Goal: Use online tool/utility: Utilize a website feature to perform a specific function

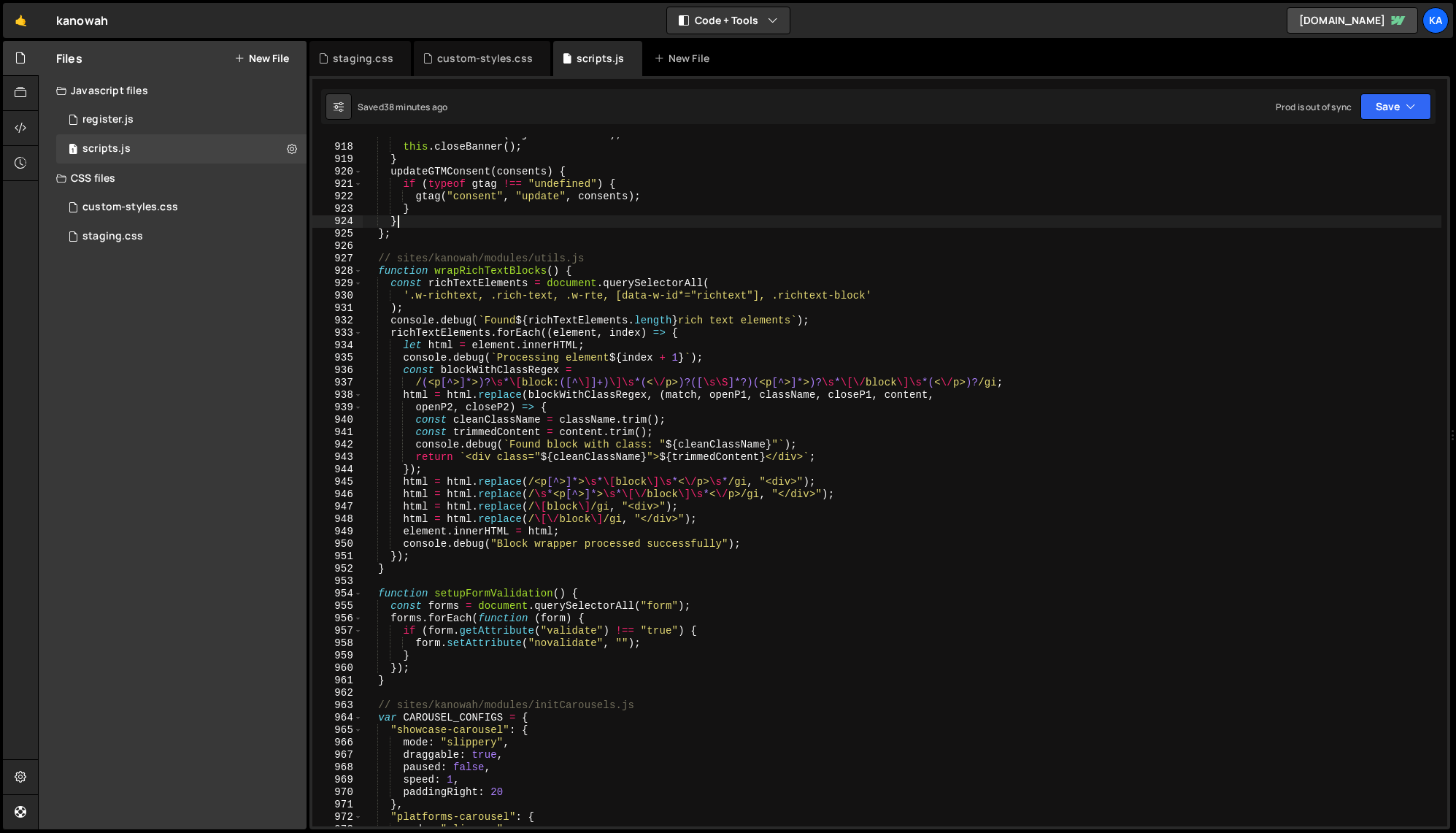
click at [514, 219] on div "this . saveConsent ( rejectedConsents ) ; this . closeBanner ( ) ; } updateGTMC…" at bounding box center [902, 485] width 1079 height 714
type textarea "})();"
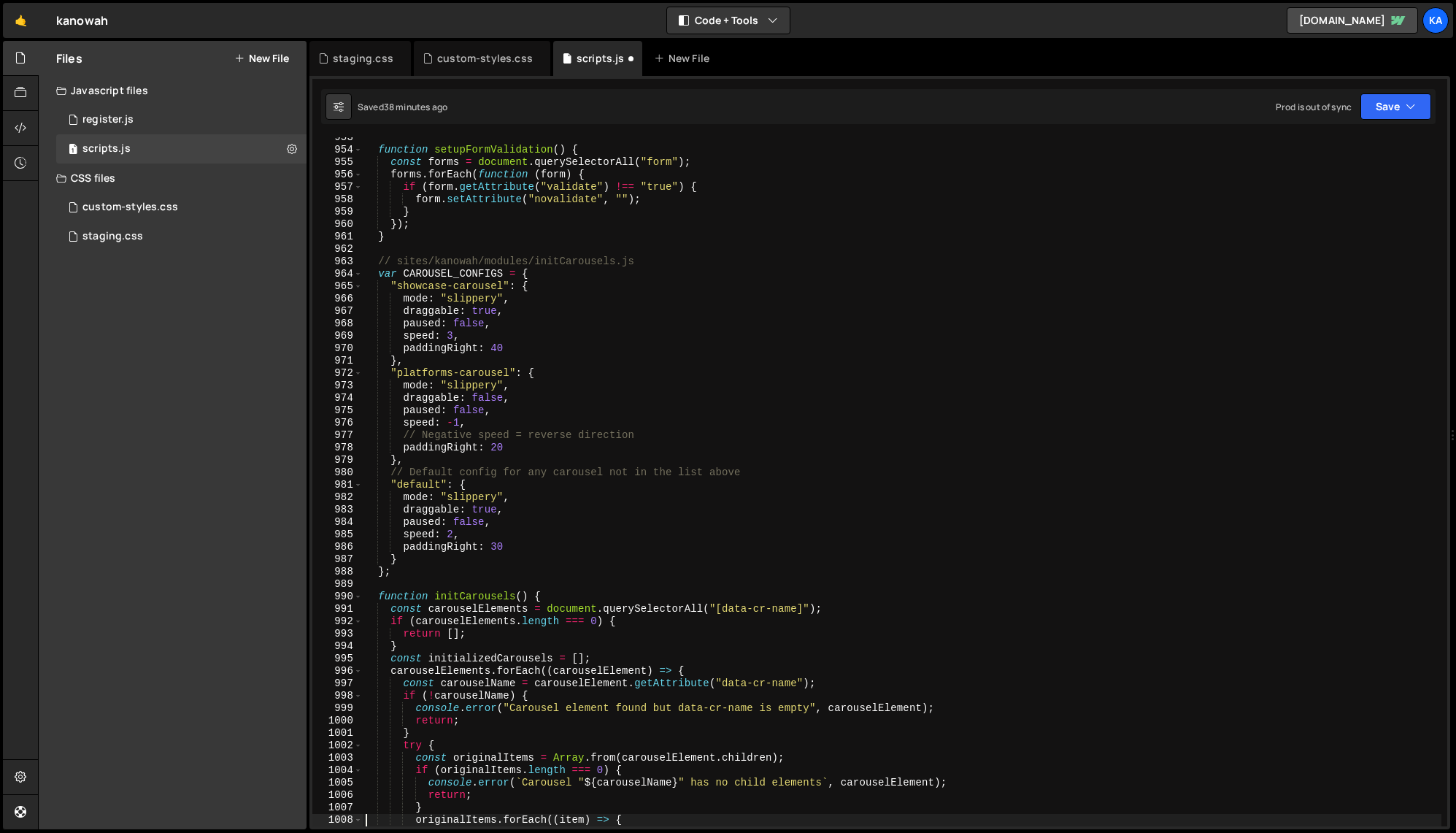
scroll to position [11816, 0]
click at [543, 659] on div "function setupFormValidation ( ) { const forms = document . querySelectorAll ( …" at bounding box center [902, 488] width 1079 height 714
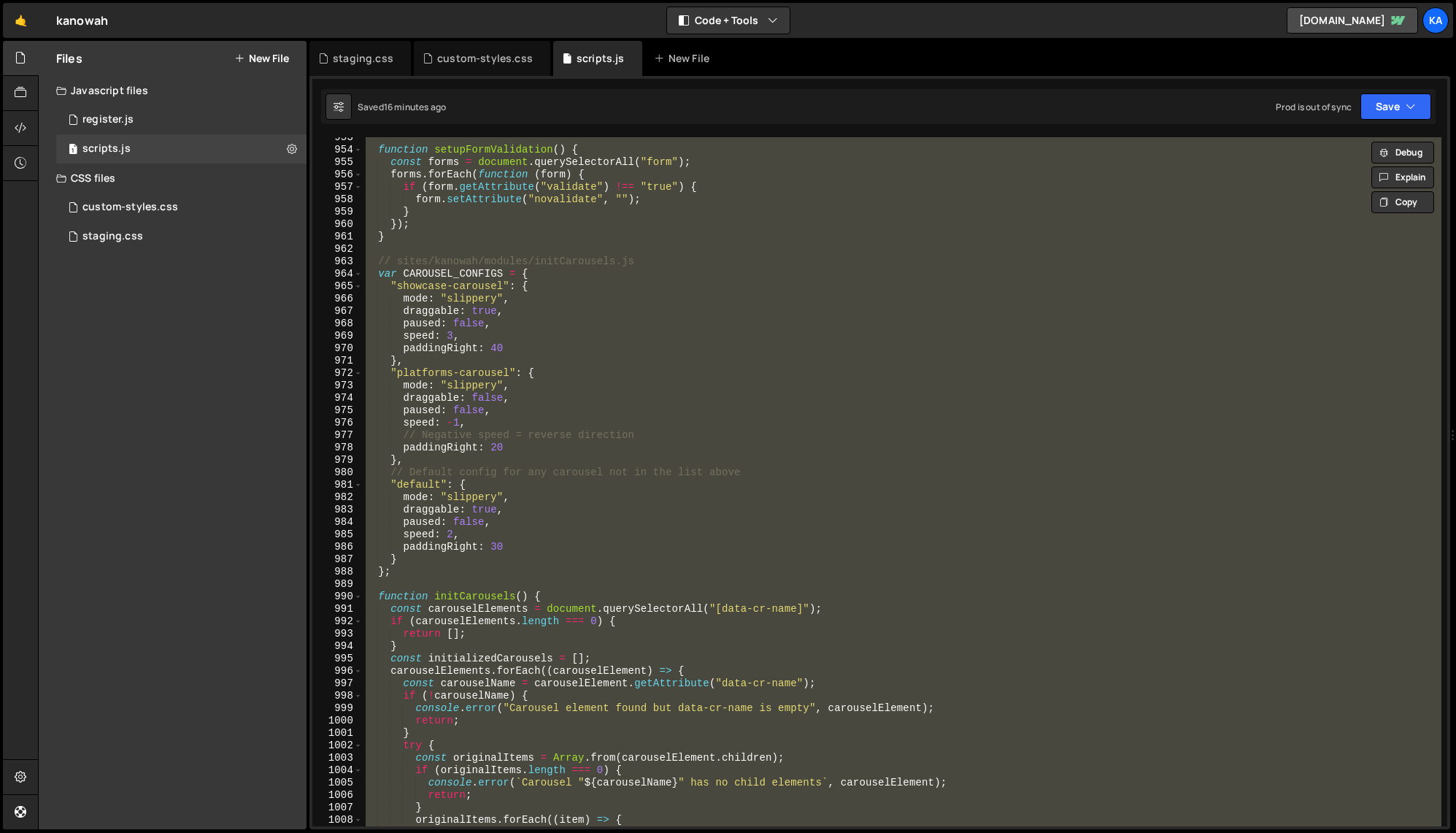
paste textarea
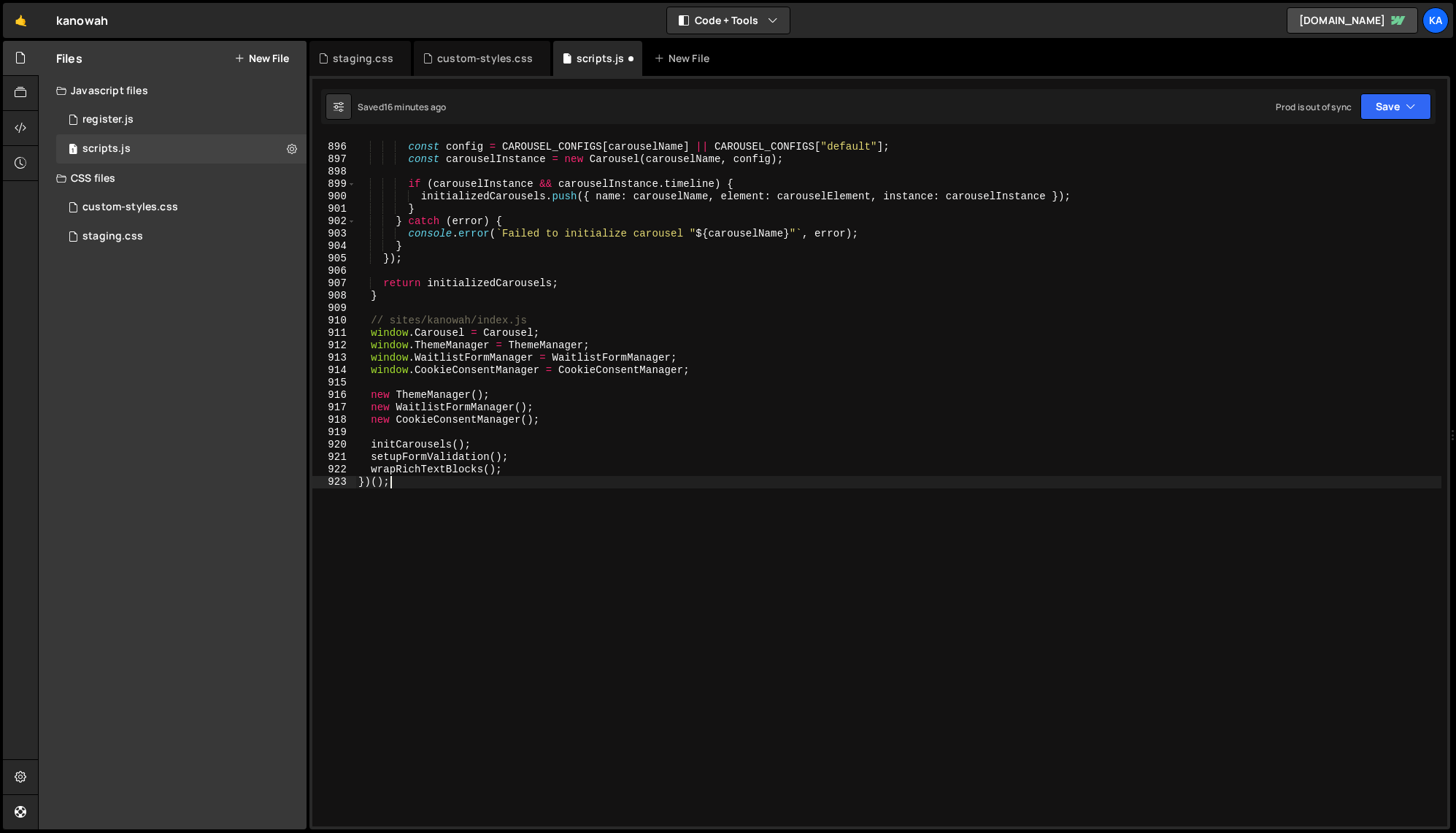
scroll to position [11099, 0]
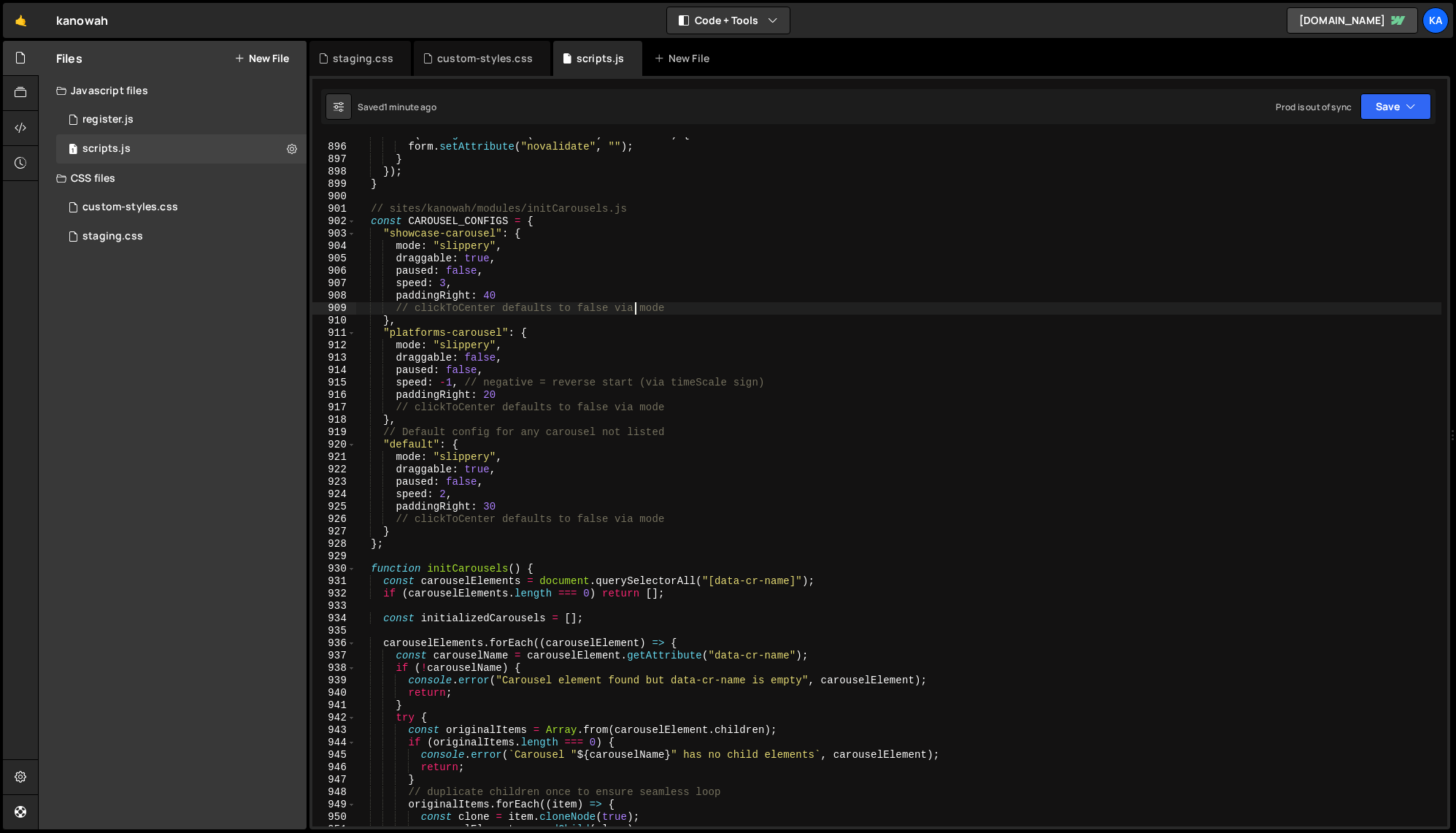
click at [638, 312] on div "if ( form . getAttribute ( "validate" ) !== "true" ) { form . setAttribute ( "n…" at bounding box center [898, 485] width 1086 height 714
type textarea "})();"
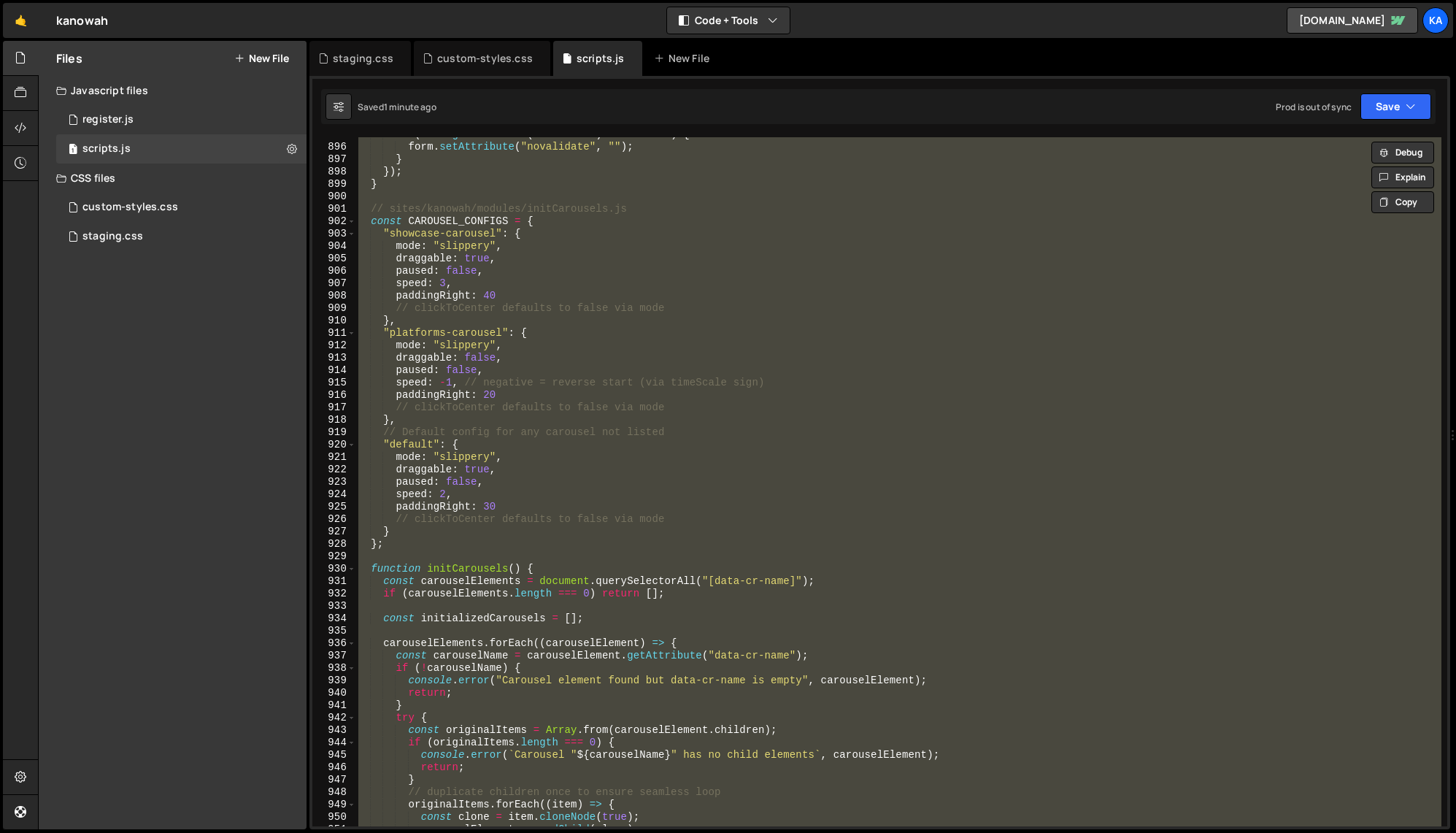
paste textarea
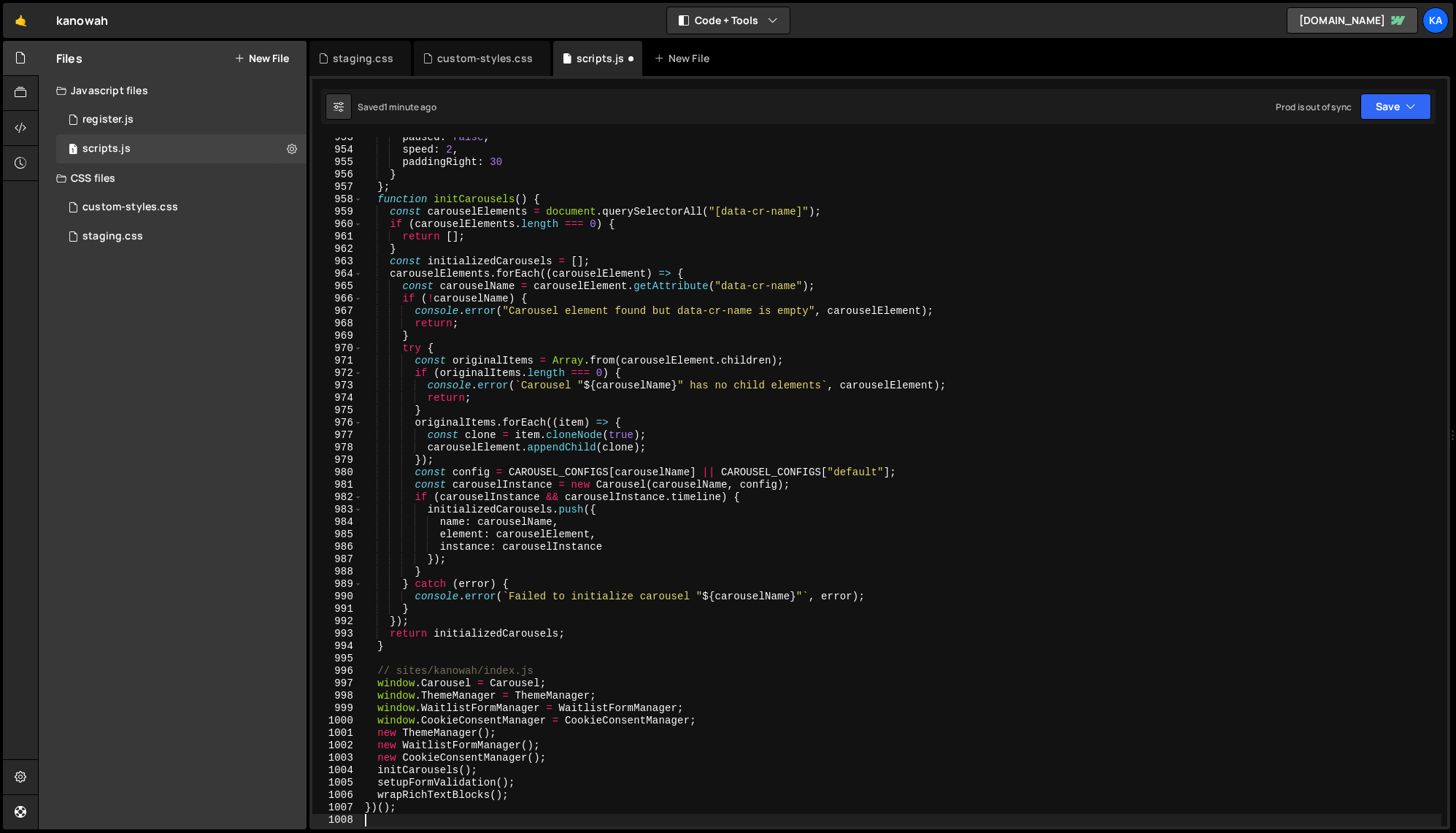
click at [979, 491] on div "paused : false , speed : 2 , paddingRight : 30 } } ; function initCarousels ( )…" at bounding box center [902, 488] width 1080 height 714
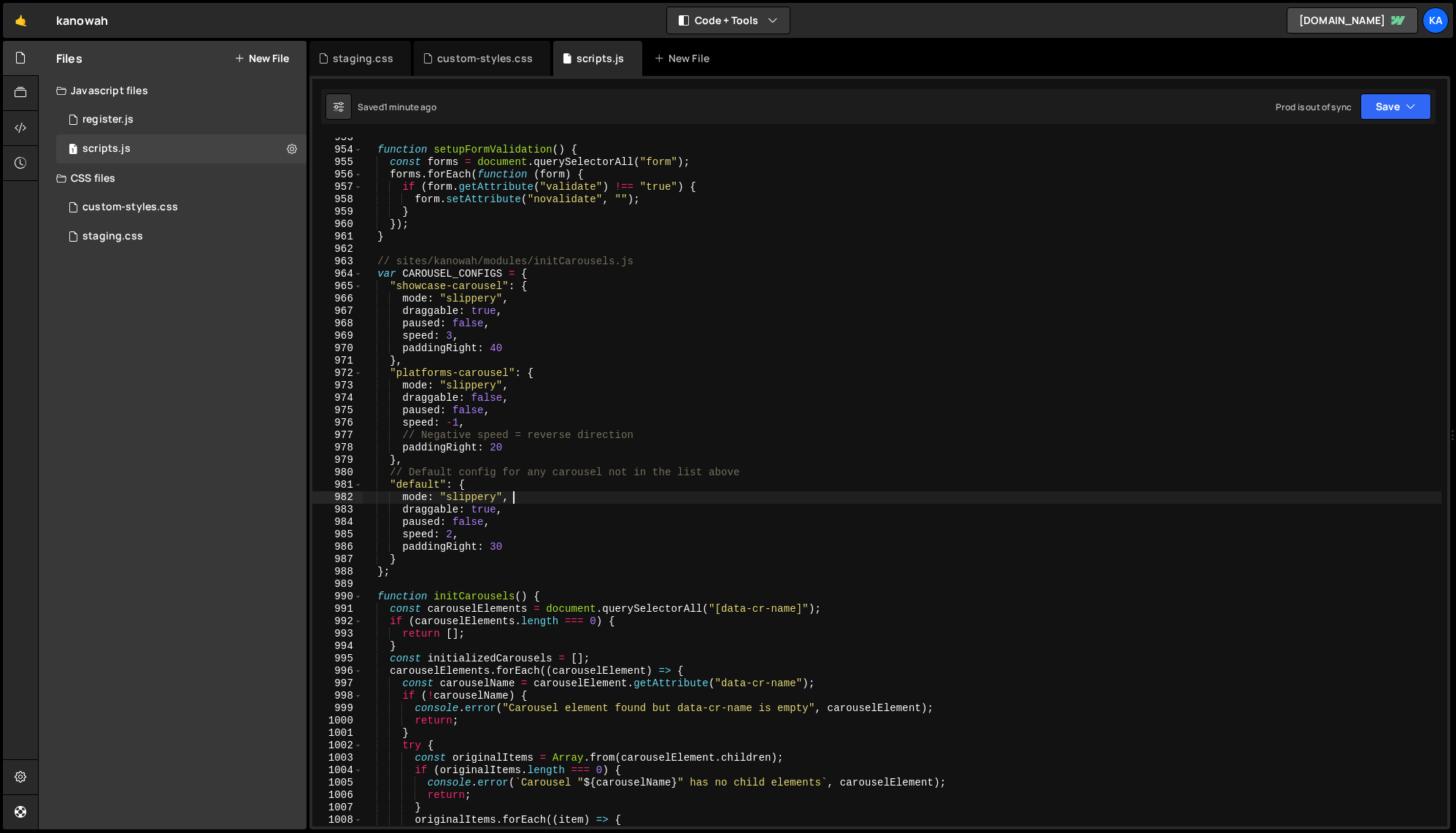
click at [562, 497] on div "function setupFormValidation ( ) { const forms = document . querySelectorAll ( …" at bounding box center [902, 488] width 1080 height 714
click at [628, 416] on div "function setupFormValidation ( ) { const forms = document . querySelectorAll ( …" at bounding box center [902, 488] width 1080 height 714
type textarea "})();"
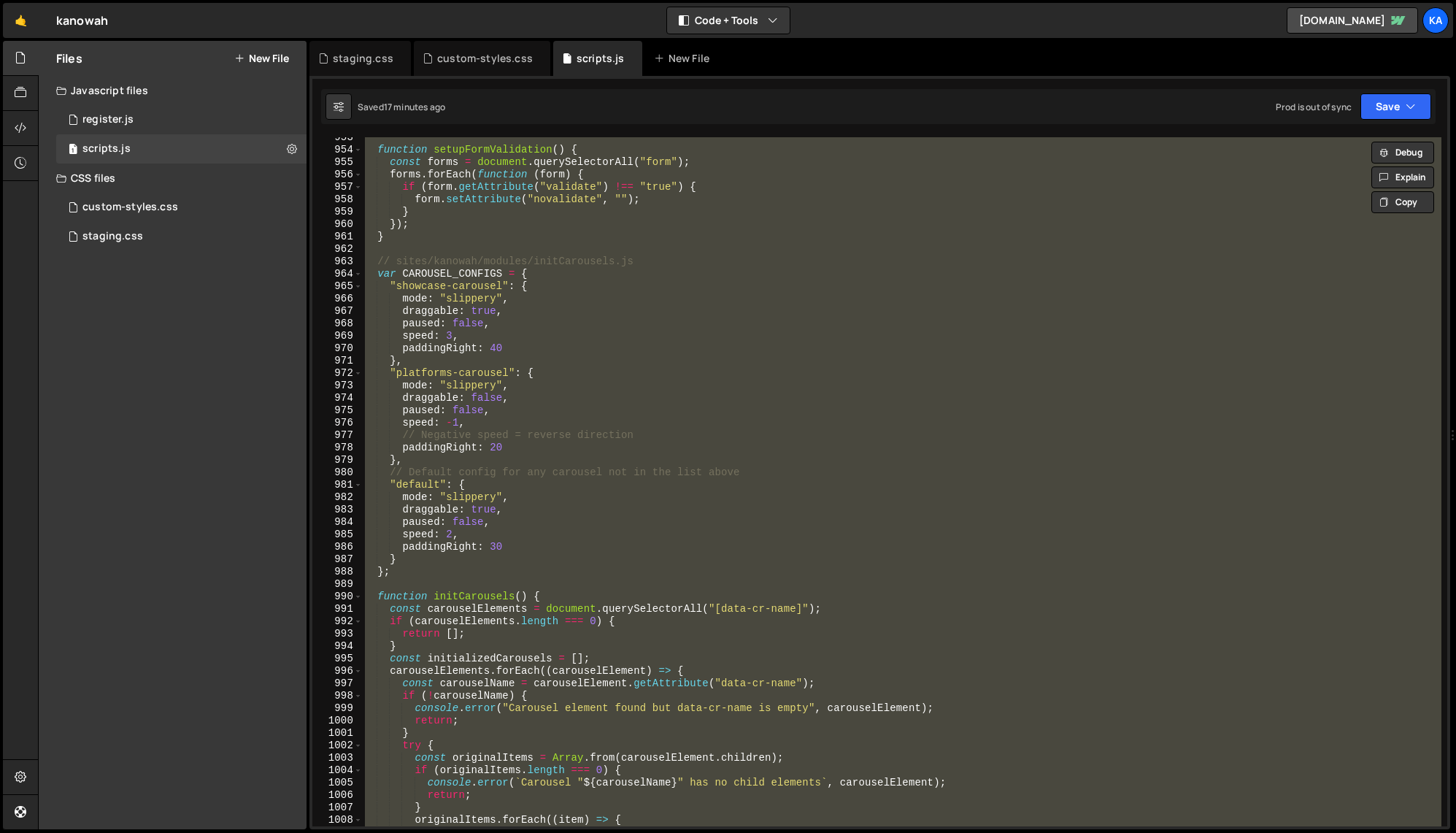
paste textarea
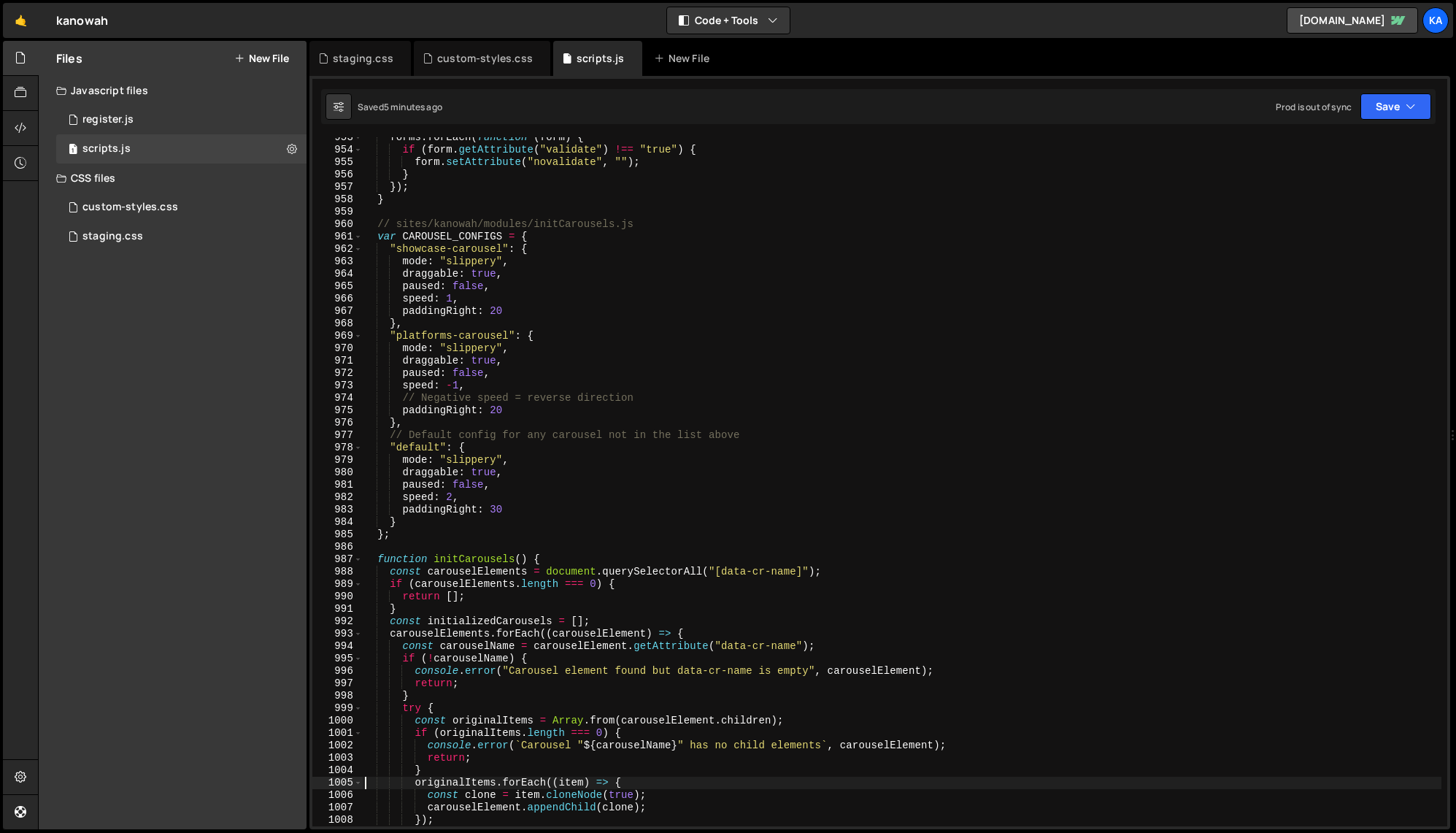
click at [627, 342] on div "forms . forEach ( function ( form ) { if ( form . getAttribute ( "validate" ) !…" at bounding box center [902, 488] width 1080 height 714
type textarea "})();"
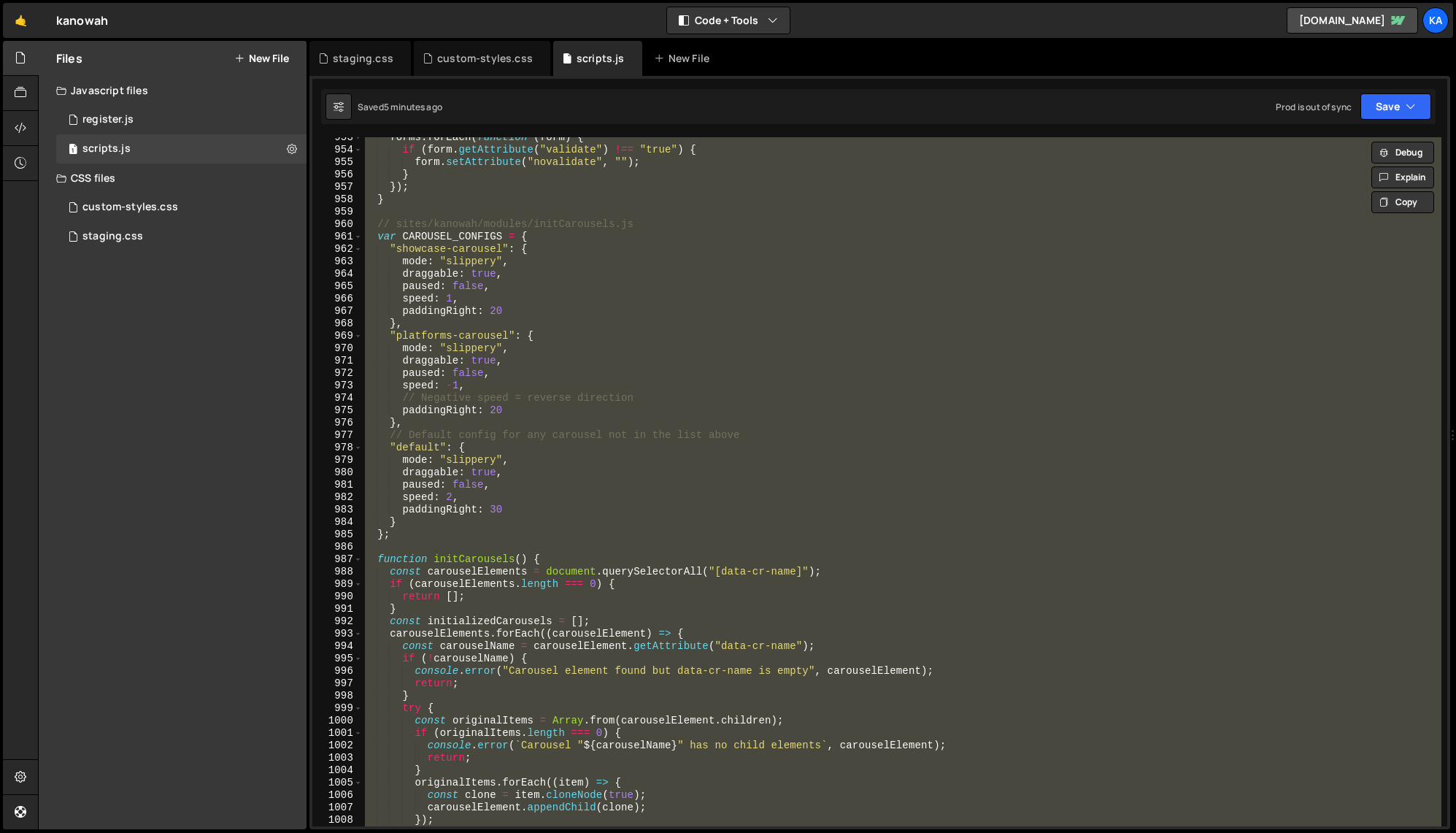
paste textarea
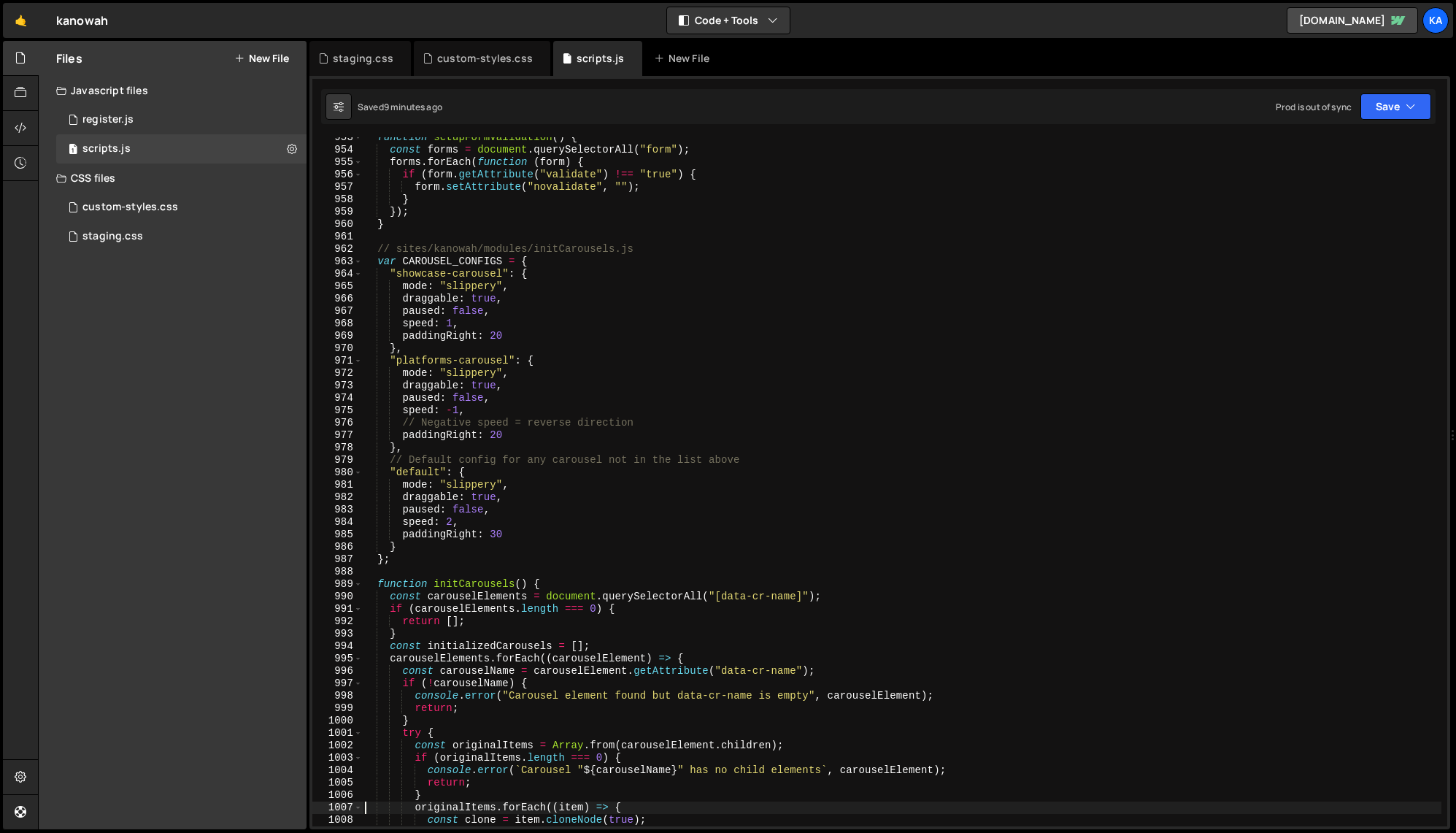
click at [614, 383] on div "function setupFormValidation ( ) { const forms = document . querySelectorAll ( …" at bounding box center [902, 488] width 1080 height 714
type textarea "})();"
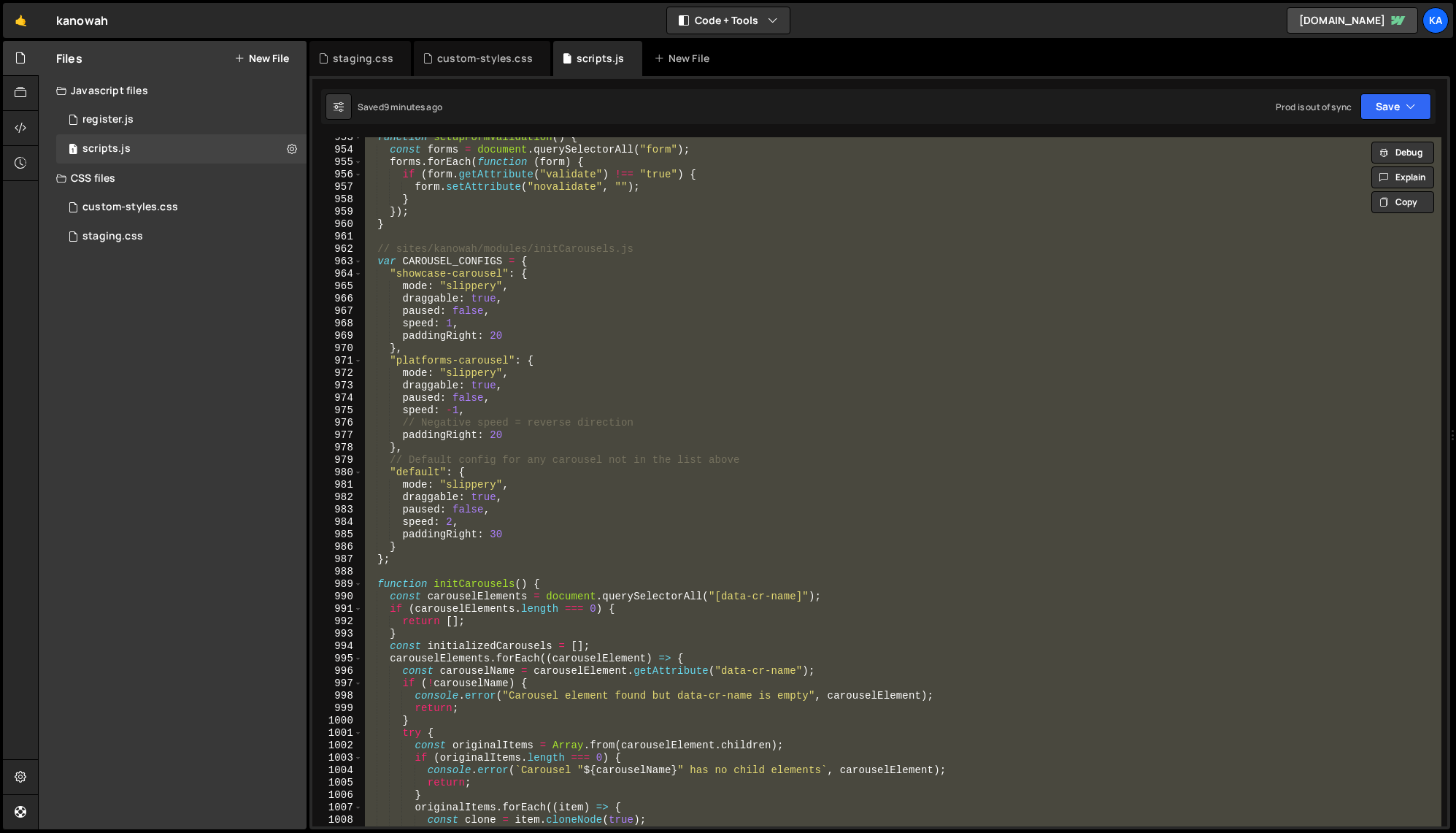
paste textarea
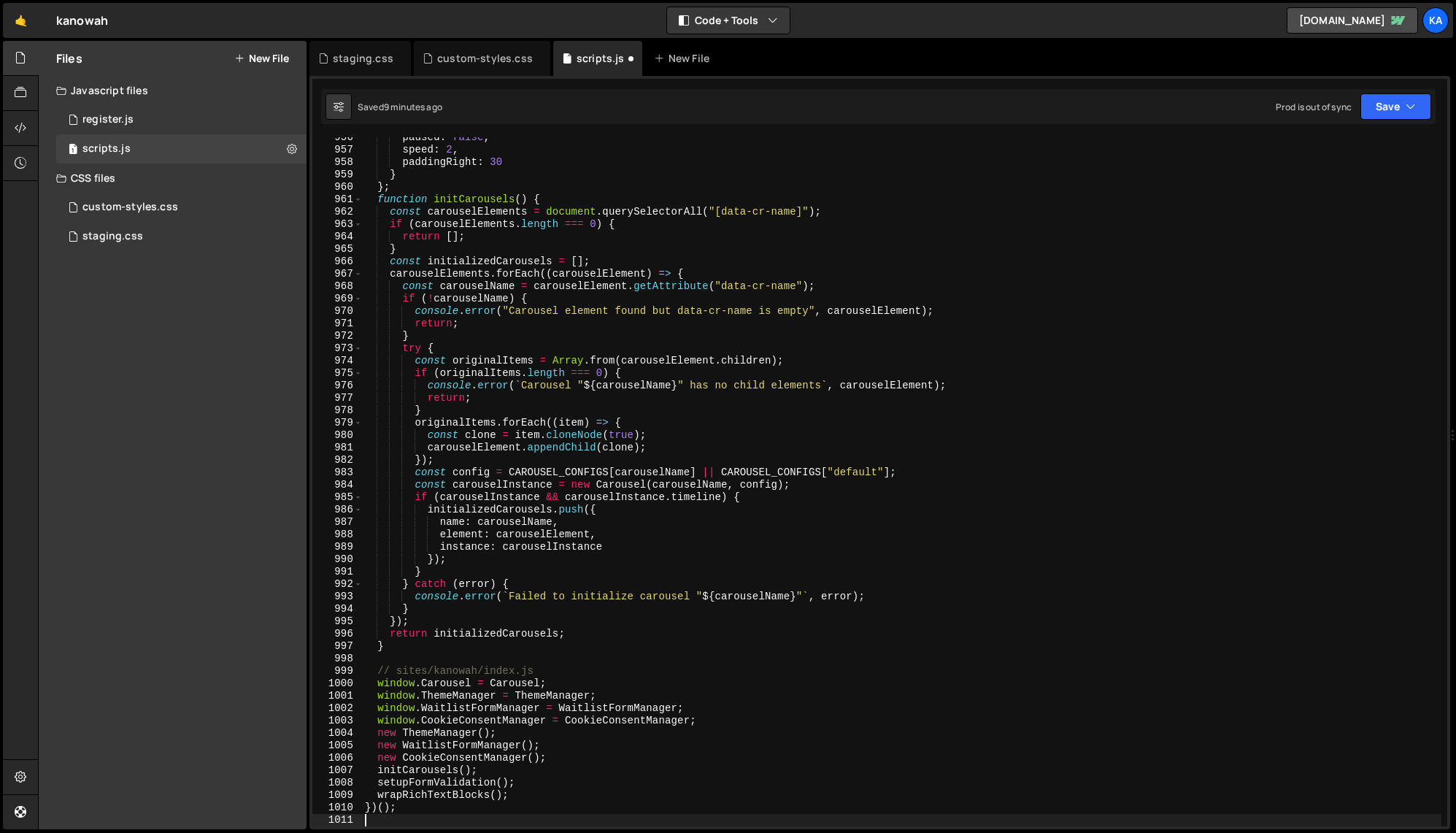
type textarea "console.error(`Carousel "${carouselName}" has no child elements`, carouselEleme…"
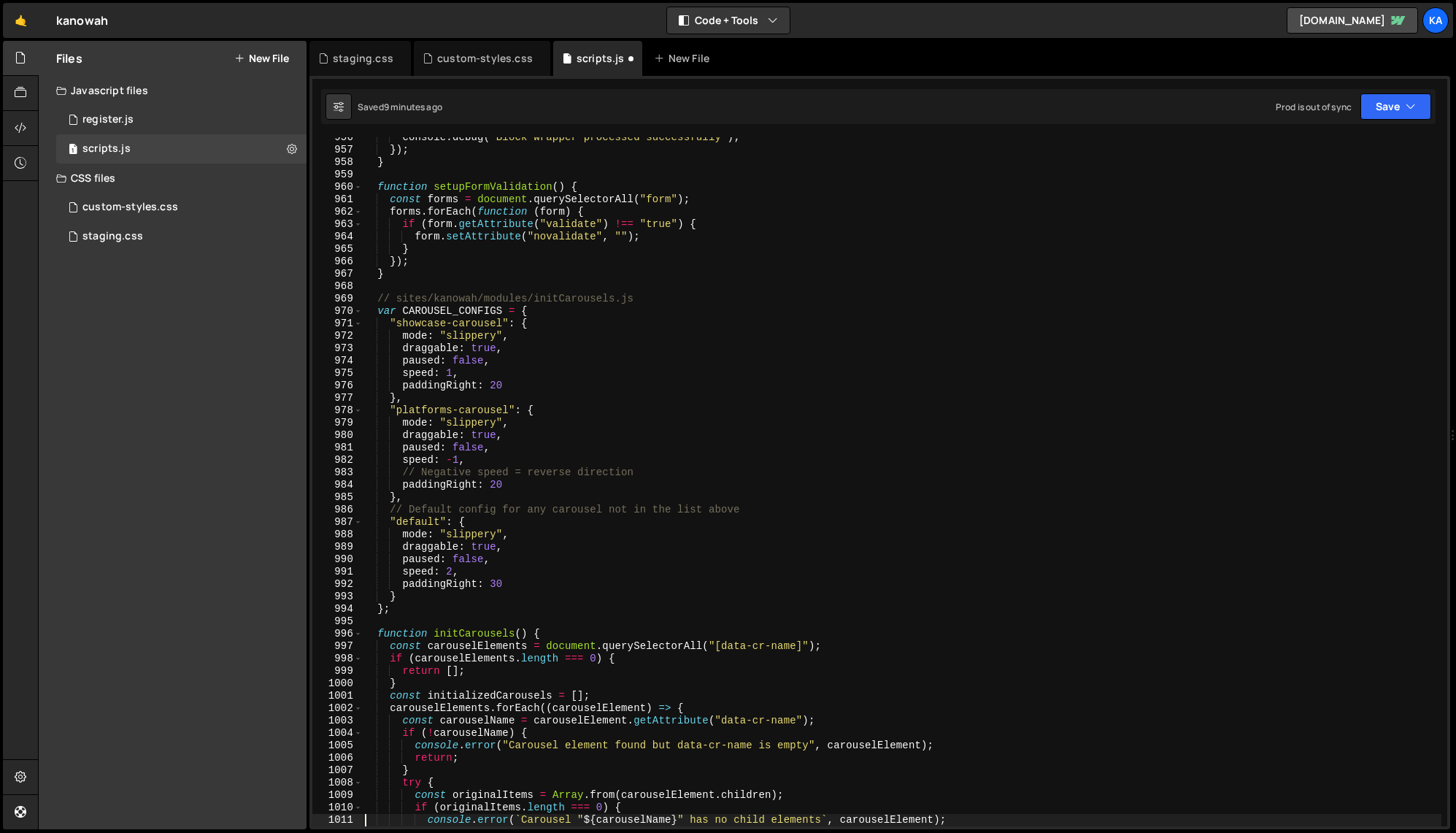
scroll to position [11854, 0]
